Goal: Communication & Community: Answer question/provide support

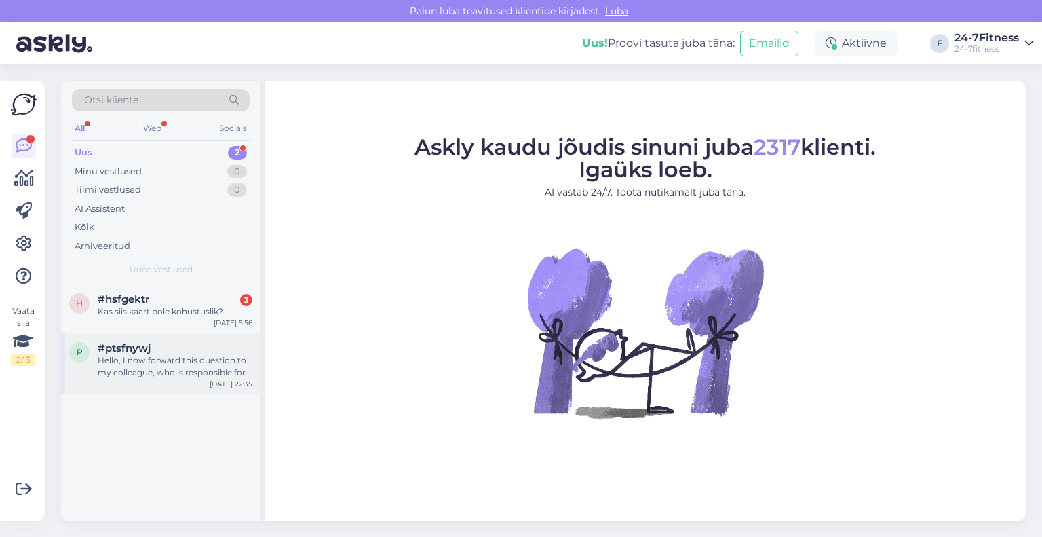
click at [160, 344] on div "#ptsfnywj" at bounding box center [175, 348] width 155 height 12
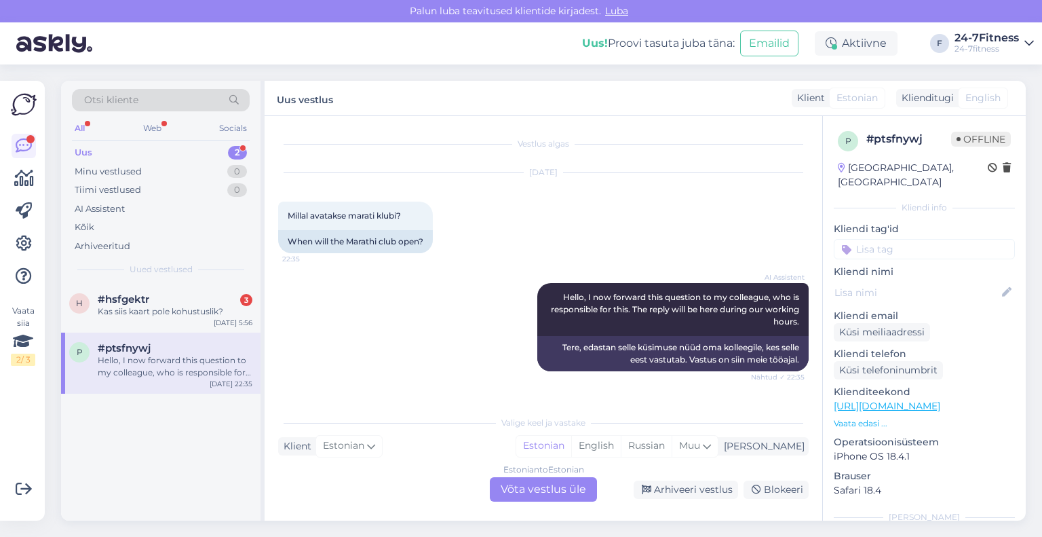
click at [544, 488] on div "Estonian to Estonian Võta vestlus üle" at bounding box center [543, 489] width 107 height 24
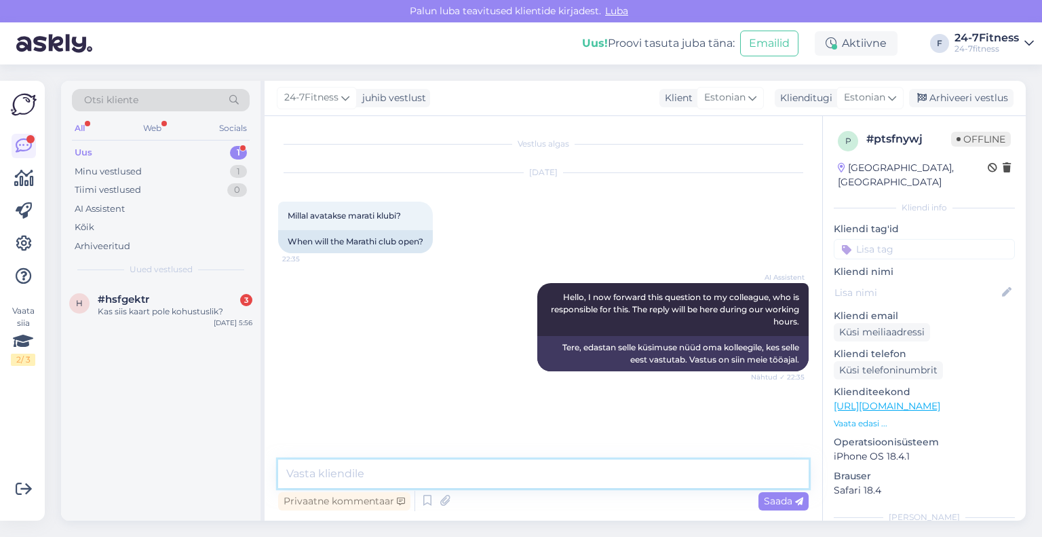
click at [513, 478] on textarea at bounding box center [543, 473] width 531 height 29
paste textarea "Tere! Täname Teid pöördumise eest! Marati 24-7fitness Spordiklubi avamine on pl…"
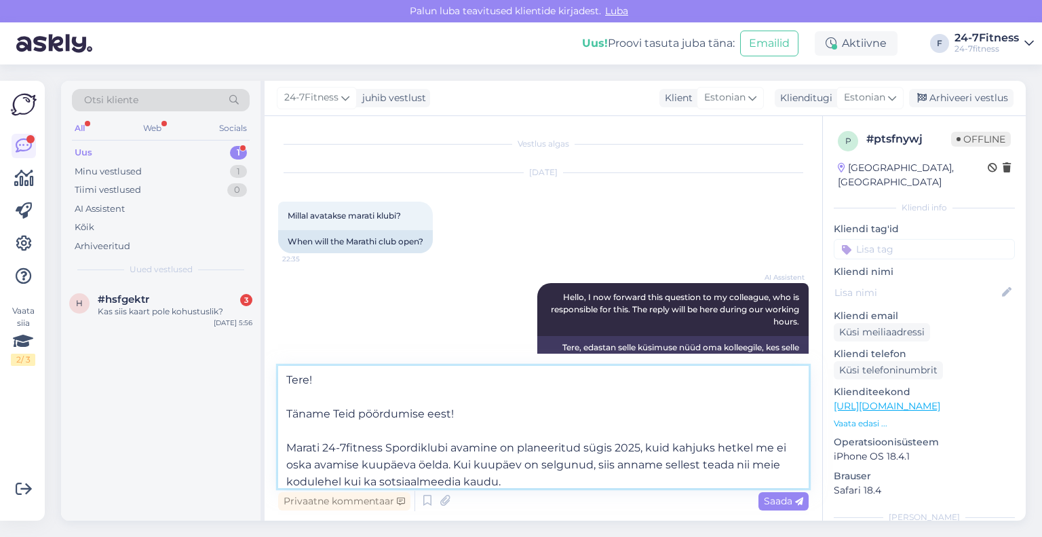
scroll to position [7, 0]
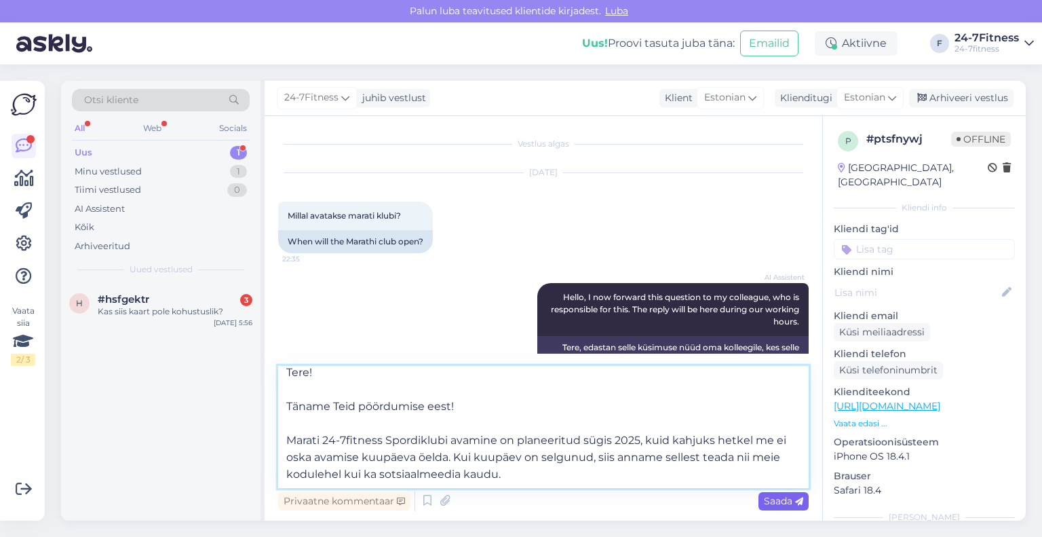
type textarea "Tere! Täname Teid pöördumise eest! Marati 24-7fitness Spordiklubi avamine on pl…"
click at [788, 502] on span "Saada" at bounding box center [783, 501] width 39 height 12
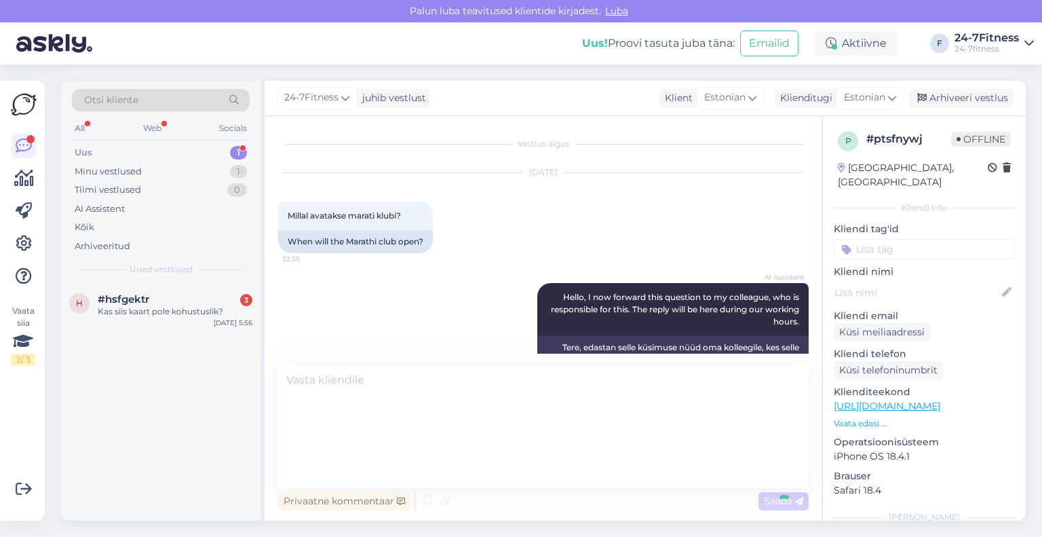
scroll to position [0, 0]
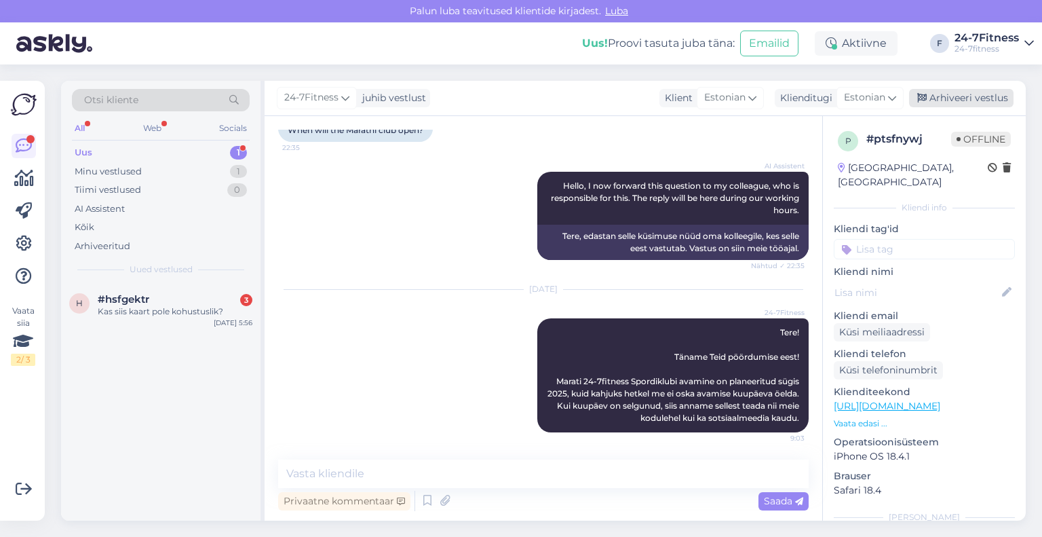
click at [964, 92] on div "Arhiveeri vestlus" at bounding box center [961, 98] width 105 height 18
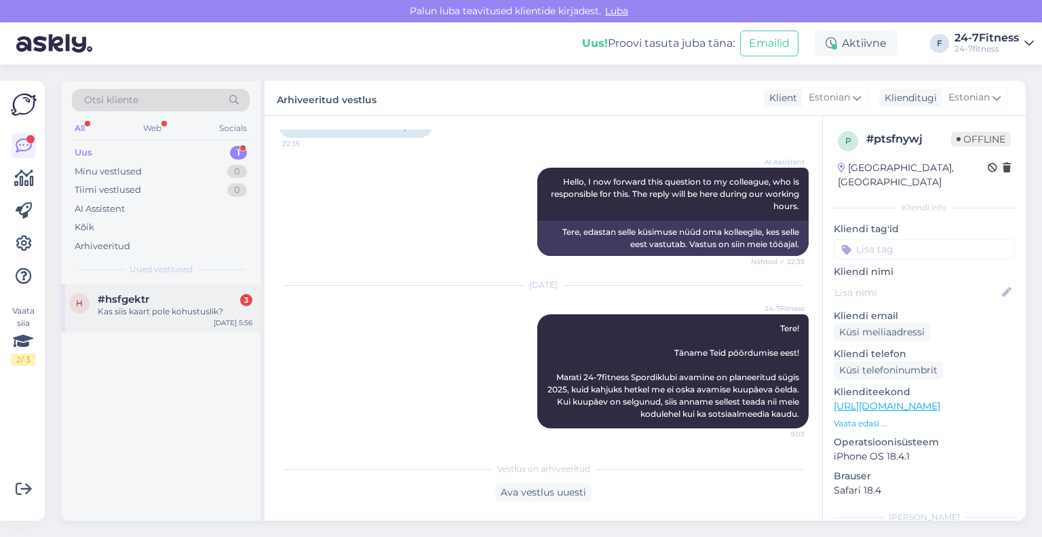
click at [100, 315] on div "Kas siis kaart pole kohustuslik?" at bounding box center [175, 311] width 155 height 12
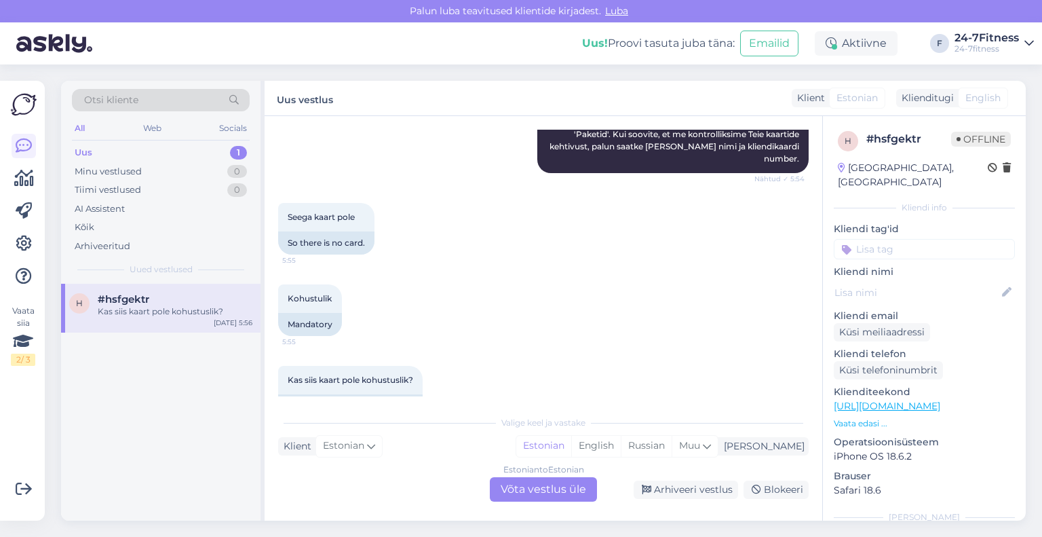
scroll to position [357, 0]
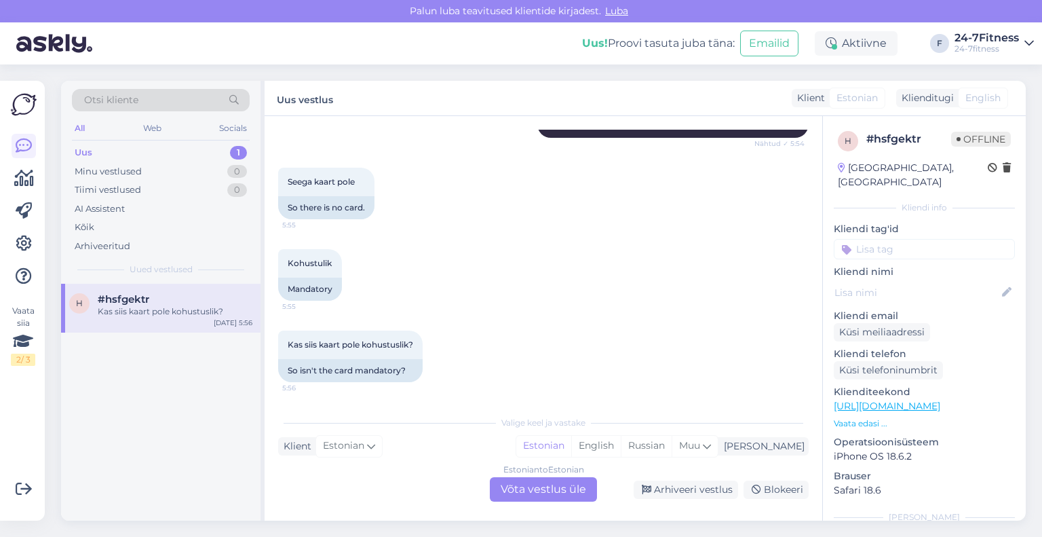
click at [537, 493] on div "Estonian to Estonian Võta vestlus üle" at bounding box center [543, 489] width 107 height 24
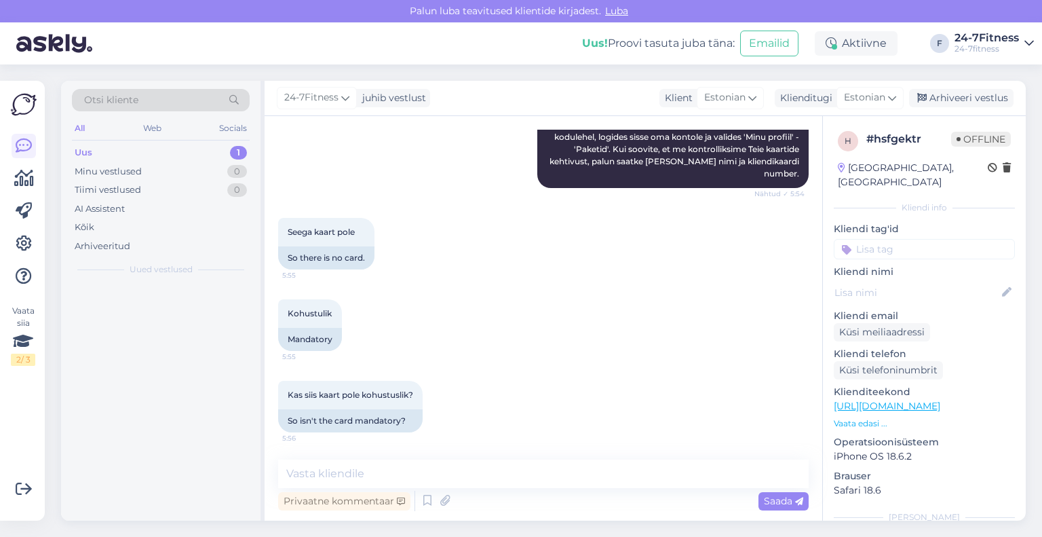
scroll to position [307, 0]
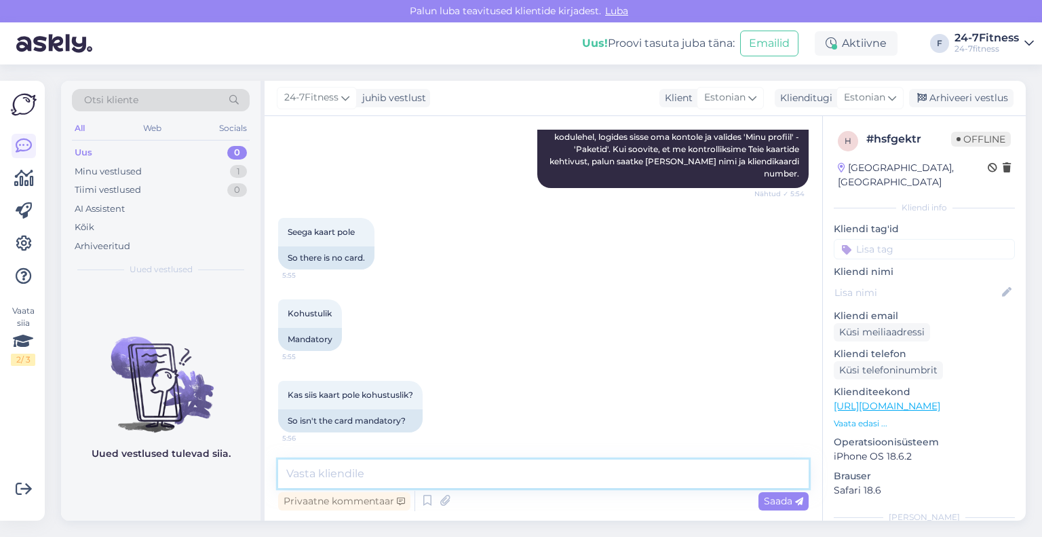
click at [527, 473] on textarea at bounding box center [543, 473] width 531 height 29
click at [504, 482] on textarea "Kaart ei ole kohustuslik. Mobiilirakendus ja liikmekaart" at bounding box center [543, 473] width 531 height 29
click at [619, 485] on textarea "Kaart ei ole kohustuslik. Mobiilirakendust ja liikmekaart" at bounding box center [543, 473] width 531 height 29
type textarea "Kaart ei ole kohustuslik. Mobiilirakendust ja liikmekaarti saab kasutada parall…"
click at [772, 495] on span "Saada" at bounding box center [783, 501] width 39 height 12
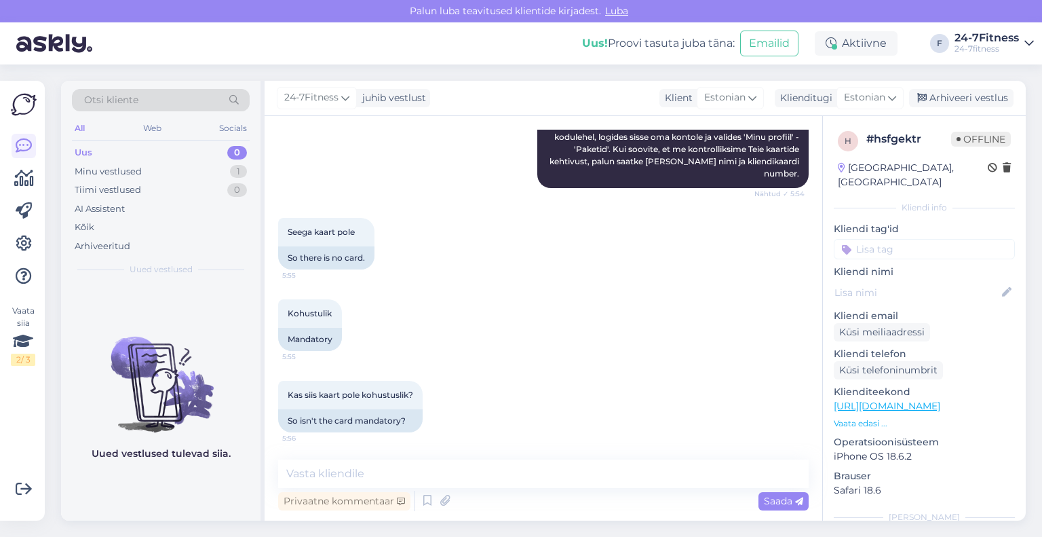
scroll to position [377, 0]
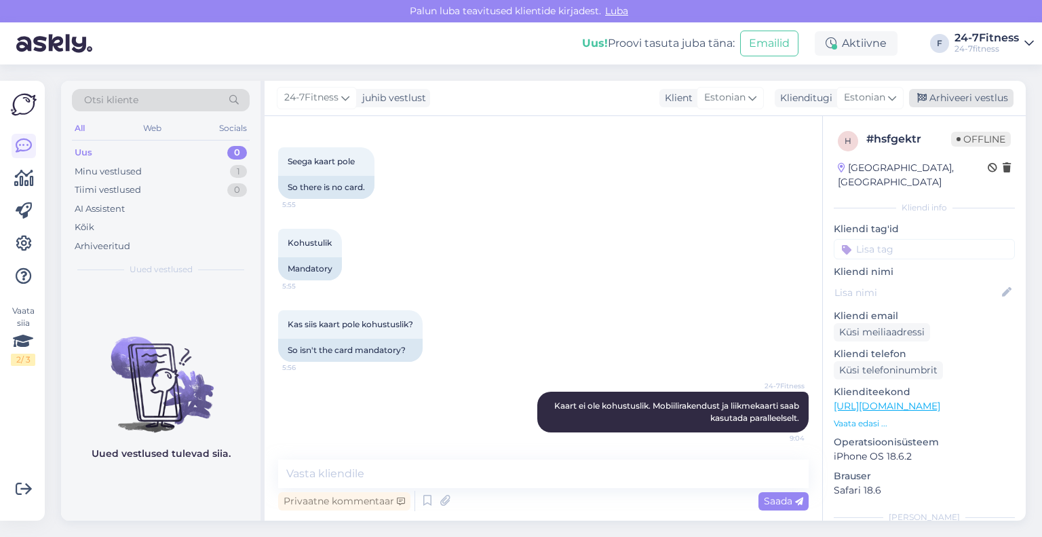
click at [940, 104] on div "Arhiveeri vestlus" at bounding box center [961, 98] width 105 height 18
